Goal: Find specific page/section: Find specific page/section

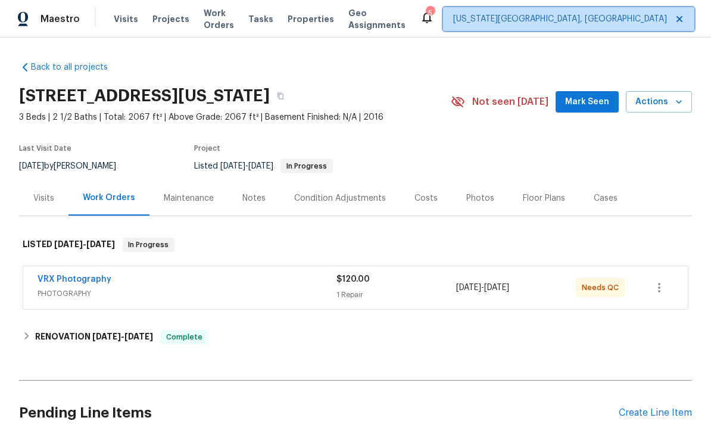
click at [568, 20] on span "[US_STATE][GEOGRAPHIC_DATA], [GEOGRAPHIC_DATA]" at bounding box center [560, 19] width 214 height 12
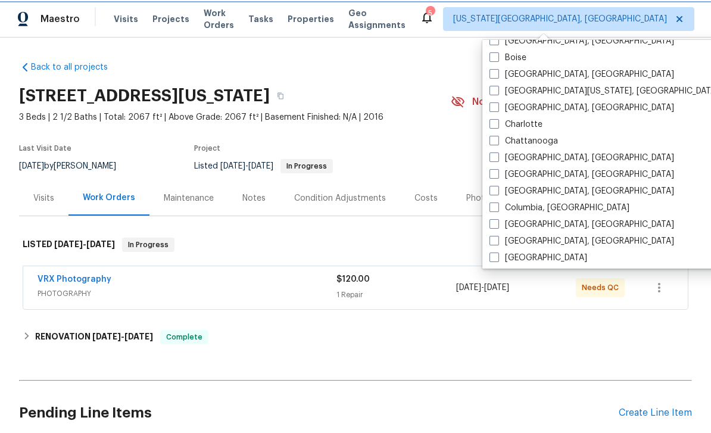
scroll to position [157, 0]
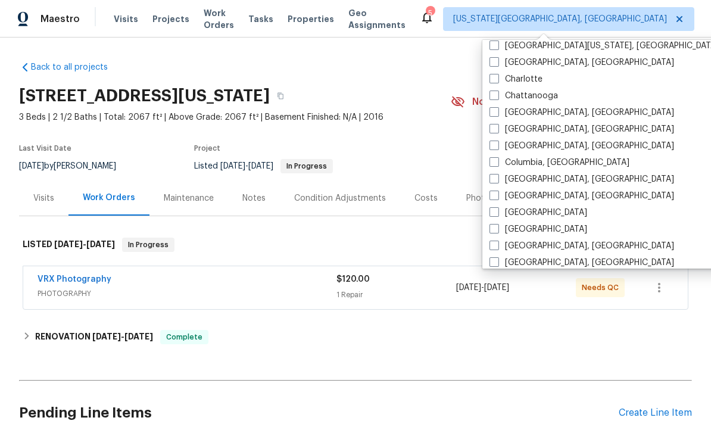
click at [492, 231] on span at bounding box center [495, 229] width 10 height 10
click at [492, 231] on input "[GEOGRAPHIC_DATA]" at bounding box center [494, 227] width 8 height 8
checkbox input "true"
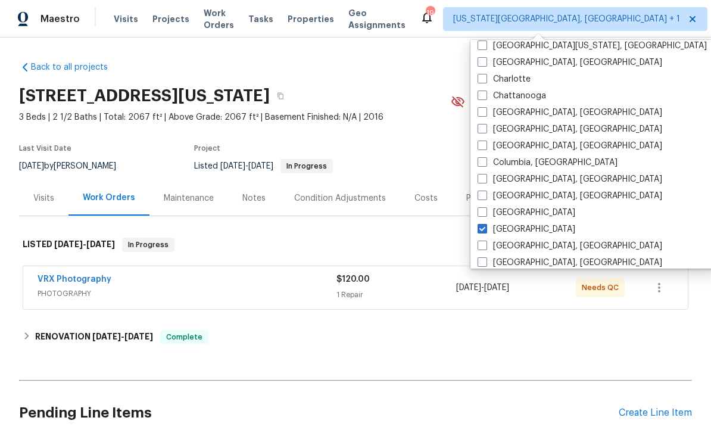
click at [416, 71] on div "Back to all projects [STREET_ADDRESS][US_STATE] 3 Beds | 2 1/2 Baths | Total: 2…" at bounding box center [355, 257] width 673 height 410
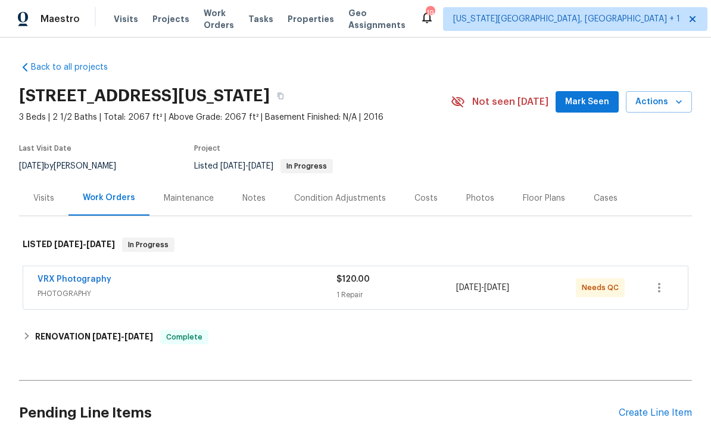
click at [160, 17] on span "Projects" at bounding box center [170, 19] width 37 height 12
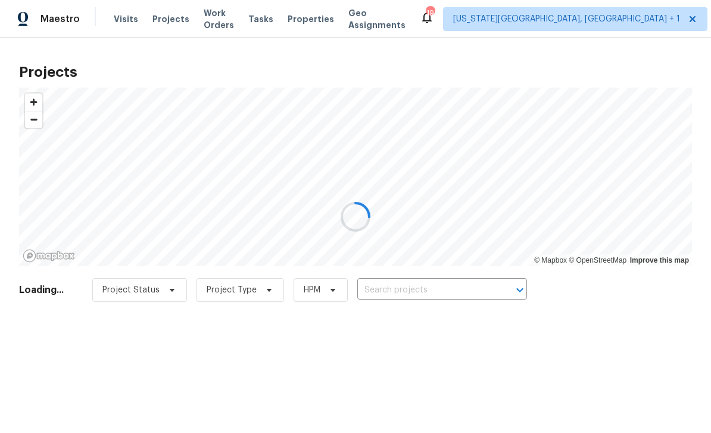
click at [455, 292] on div at bounding box center [355, 216] width 711 height 433
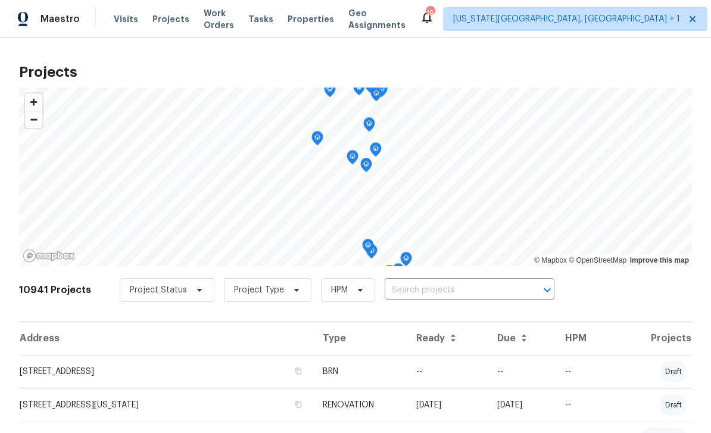
click at [477, 288] on input "text" at bounding box center [453, 290] width 136 height 18
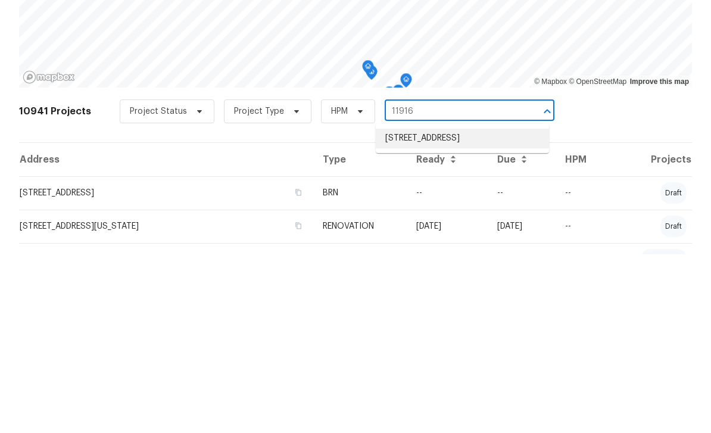
click at [479, 307] on li "[STREET_ADDRESS]" at bounding box center [462, 317] width 173 height 20
type input "[STREET_ADDRESS]"
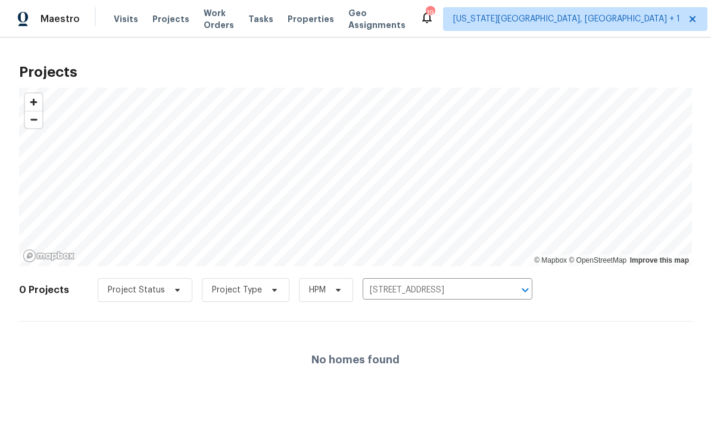
click at [510, 290] on icon "Clear" at bounding box center [510, 290] width 12 height 12
